Goal: Task Accomplishment & Management: Manage account settings

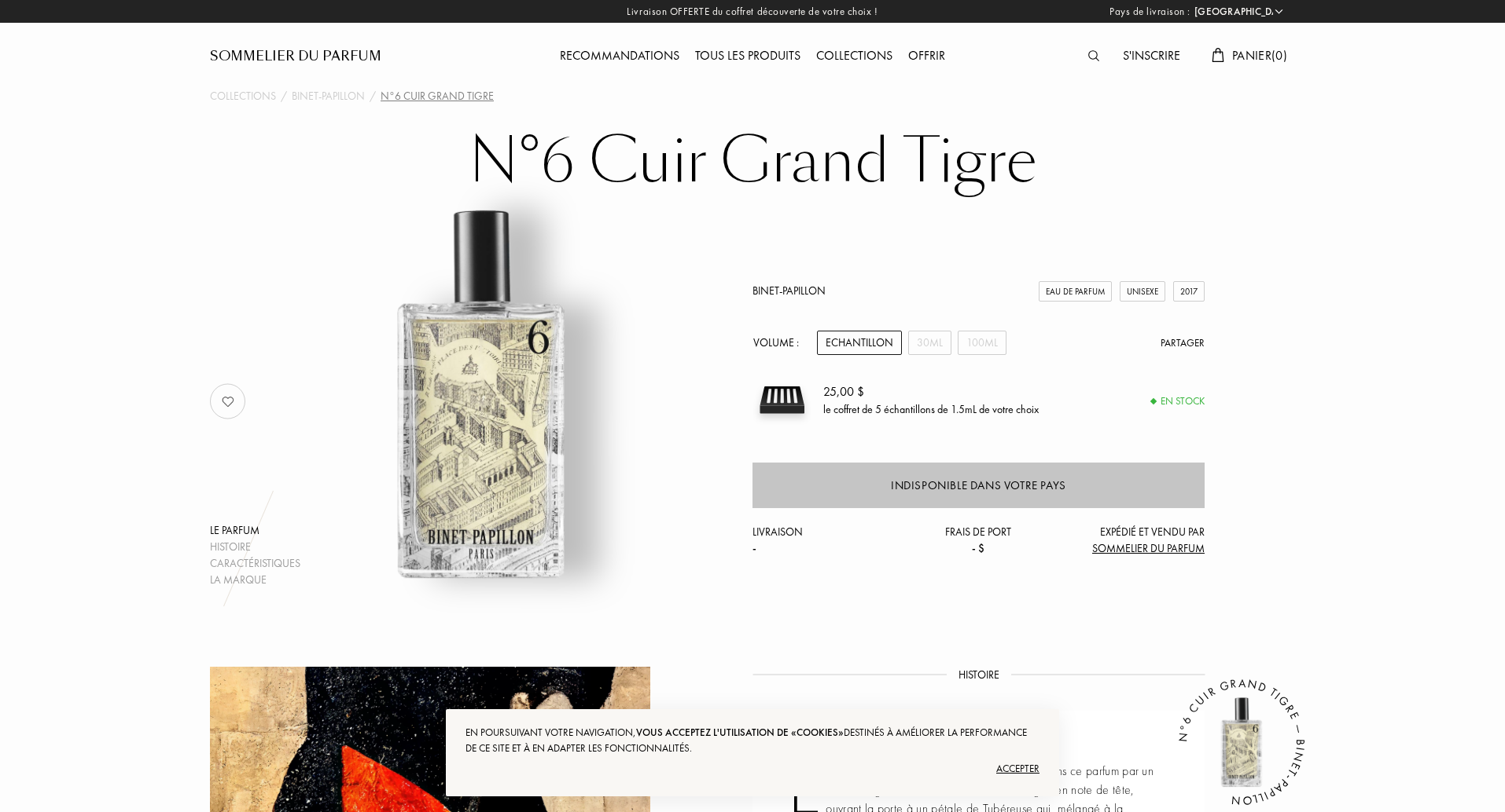
click at [1078, 478] on div "Indisponible dans votre pays" at bounding box center [978, 485] width 452 height 45
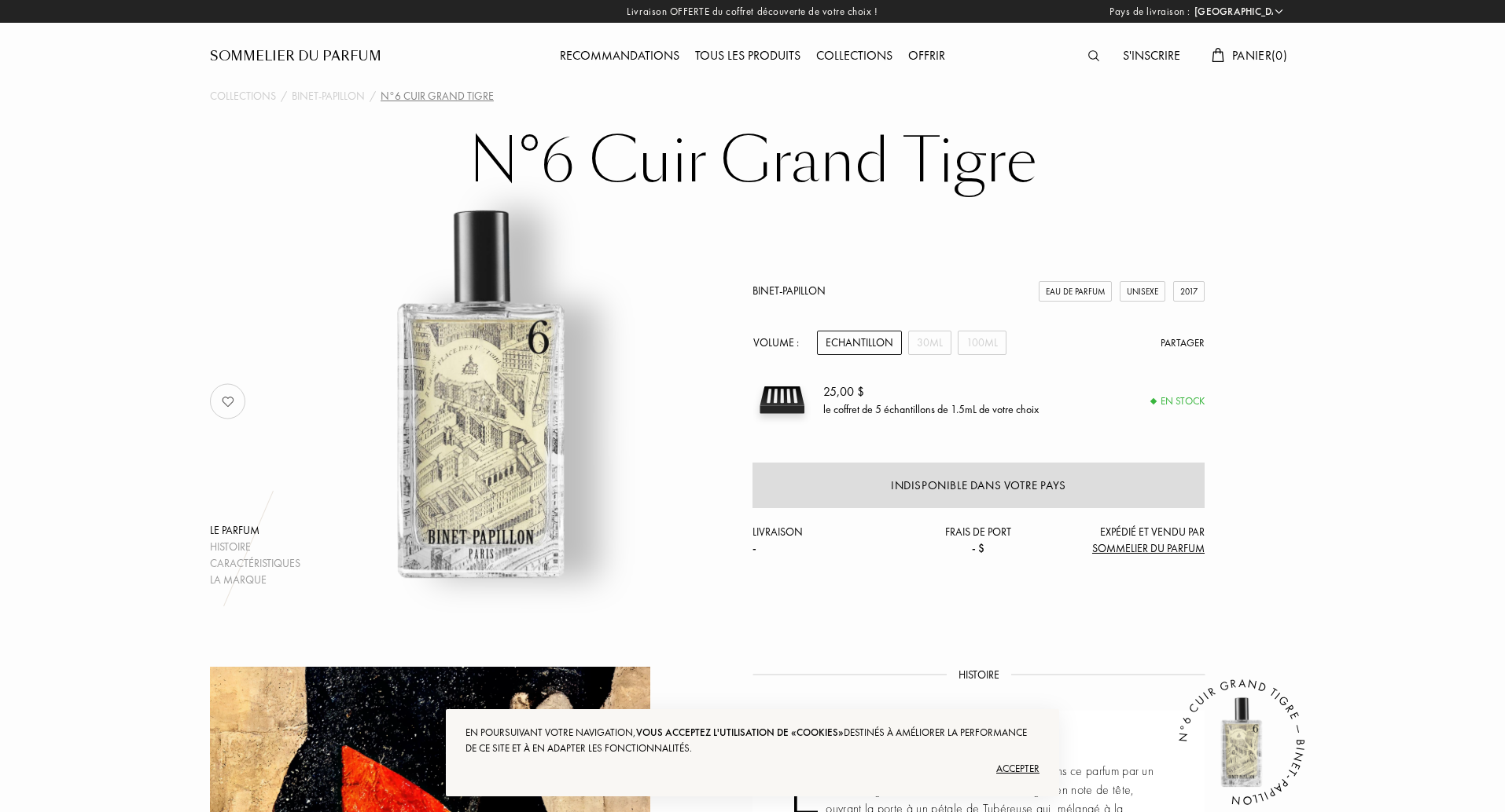
click at [801, 525] on div "Livraison -" at bounding box center [828, 541] width 151 height 33
click at [795, 529] on div "Livraison -" at bounding box center [828, 541] width 151 height 33
click at [1277, 22] on div "Livraison OFFERTE du coffret découverte de votre choix ! Pays de livraison : Af…" at bounding box center [752, 11] width 1505 height 23
click at [1277, 13] on select "[GEOGRAPHIC_DATA] [GEOGRAPHIC_DATA] [GEOGRAPHIC_DATA] [GEOGRAPHIC_DATA] [GEOGRA…" at bounding box center [1238, 12] width 94 height 16
select select "CH"
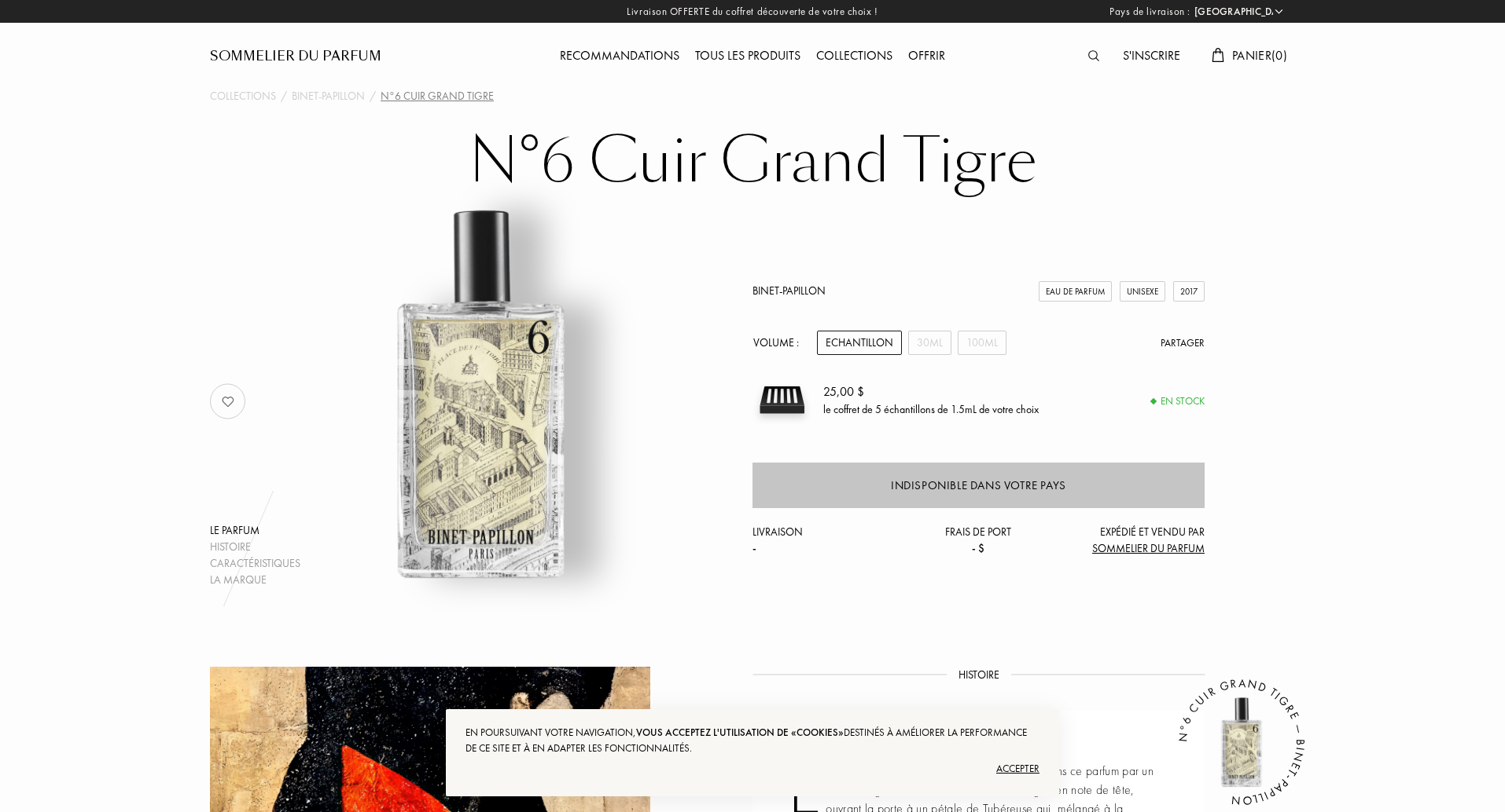
click at [1063, 477] on div "Indisponible dans votre pays" at bounding box center [978, 486] width 175 height 18
click at [1129, 488] on div "Indisponible dans votre pays" at bounding box center [978, 485] width 452 height 45
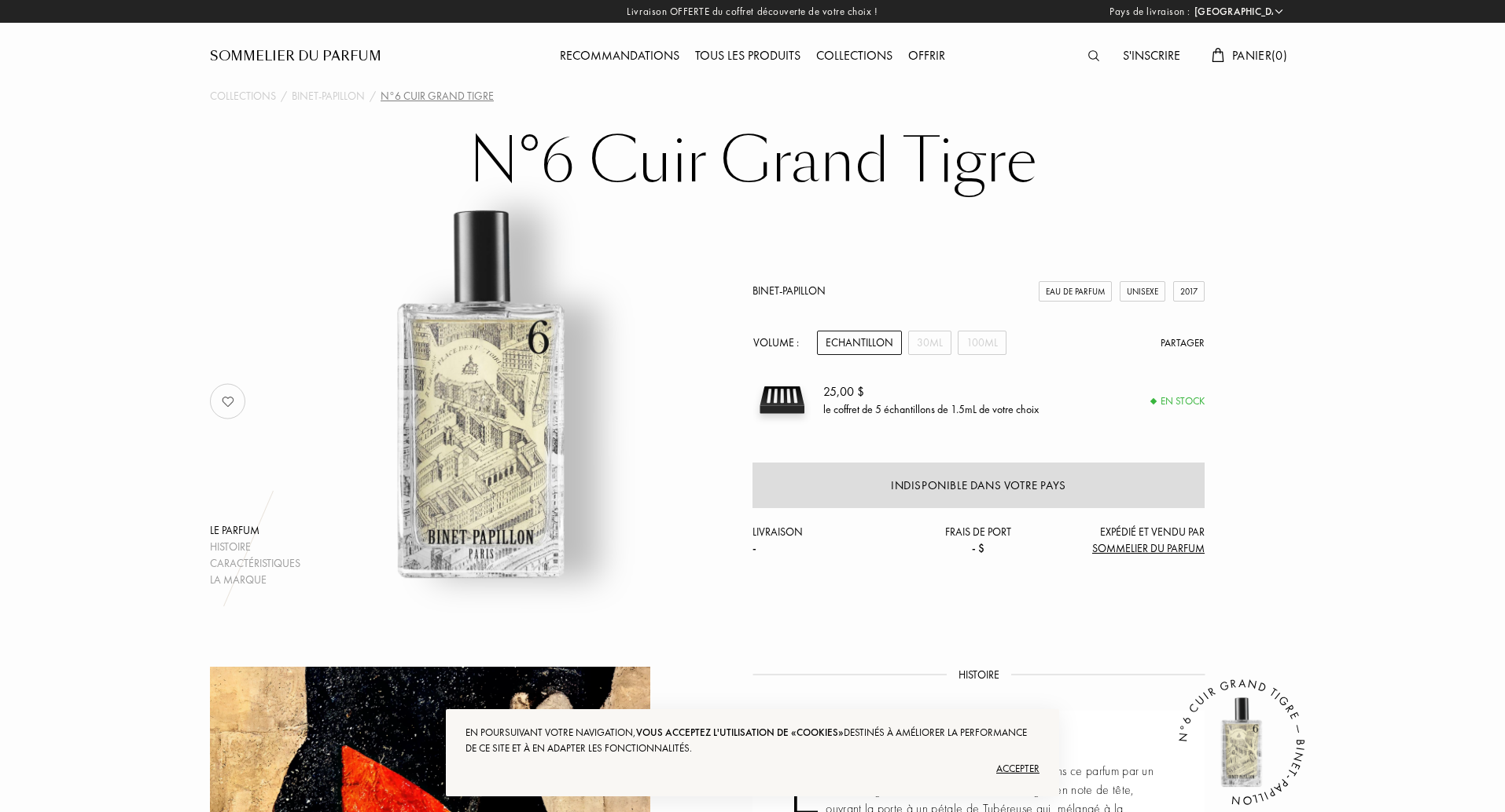
click at [1275, 14] on select "[GEOGRAPHIC_DATA] [GEOGRAPHIC_DATA] [GEOGRAPHIC_DATA] [GEOGRAPHIC_DATA] [GEOGRA…" at bounding box center [1238, 12] width 94 height 16
select select "FR"
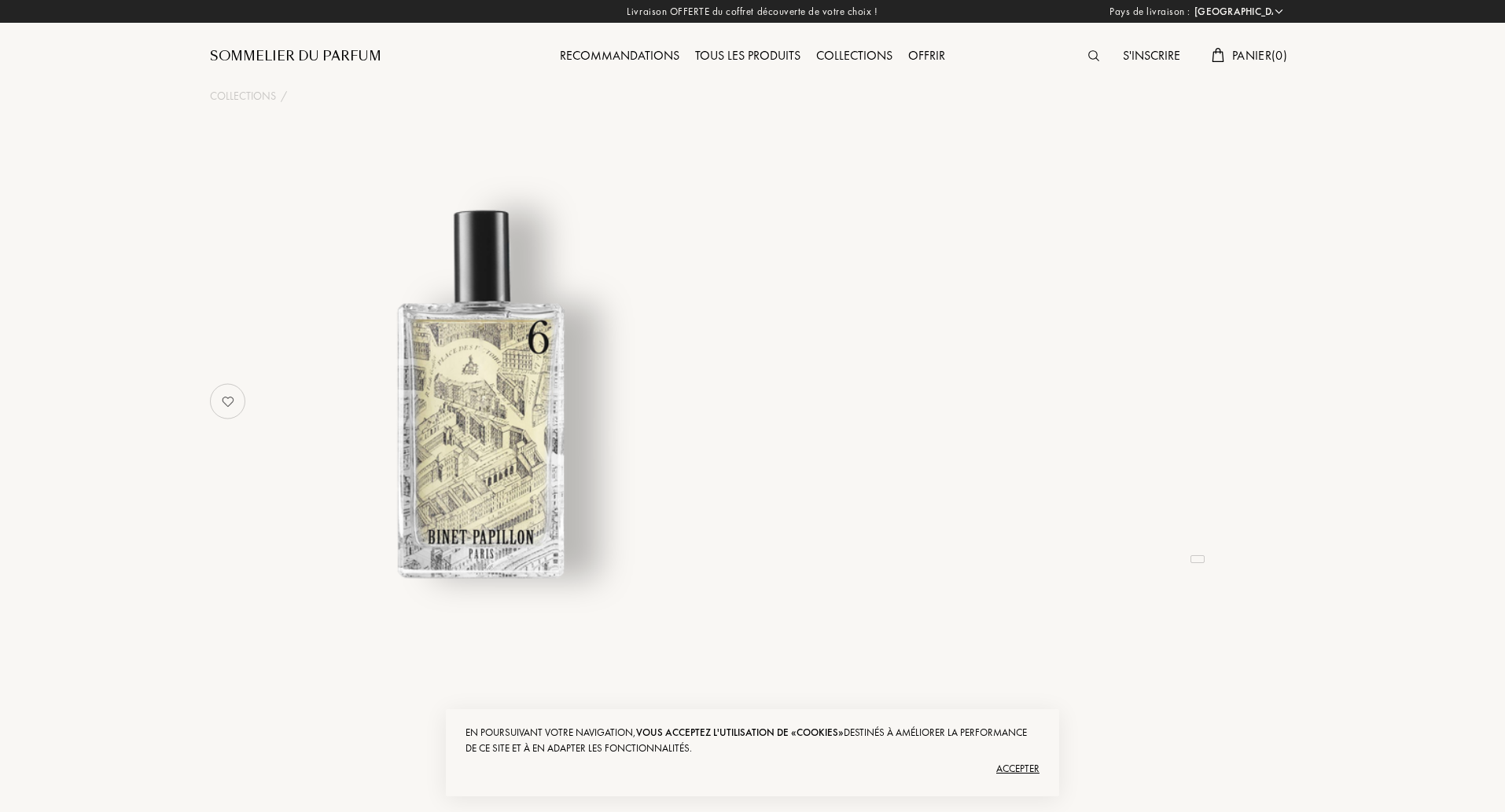
select select "FR"
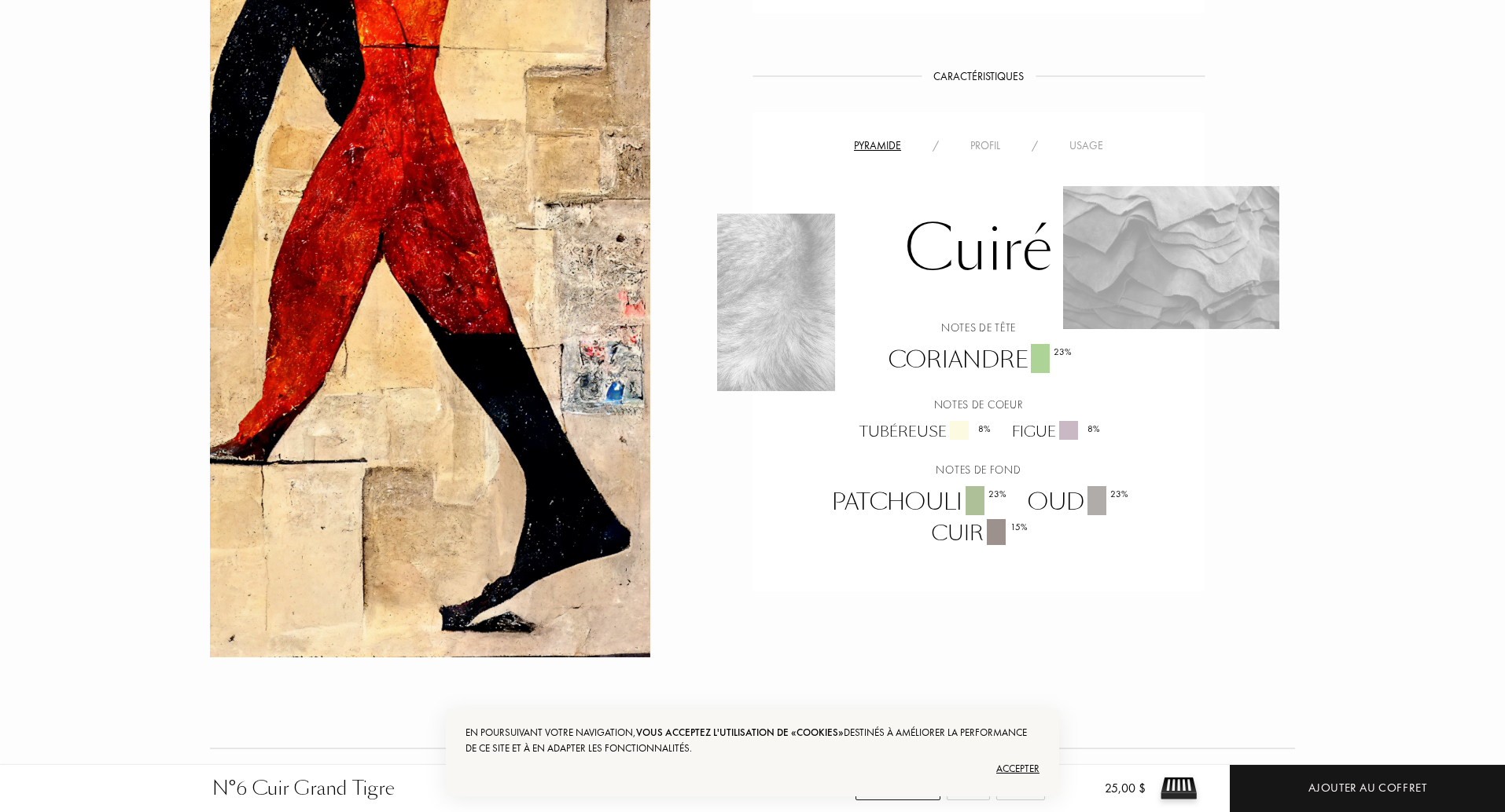
scroll to position [910, 0]
